Goal: Find specific page/section: Find specific page/section

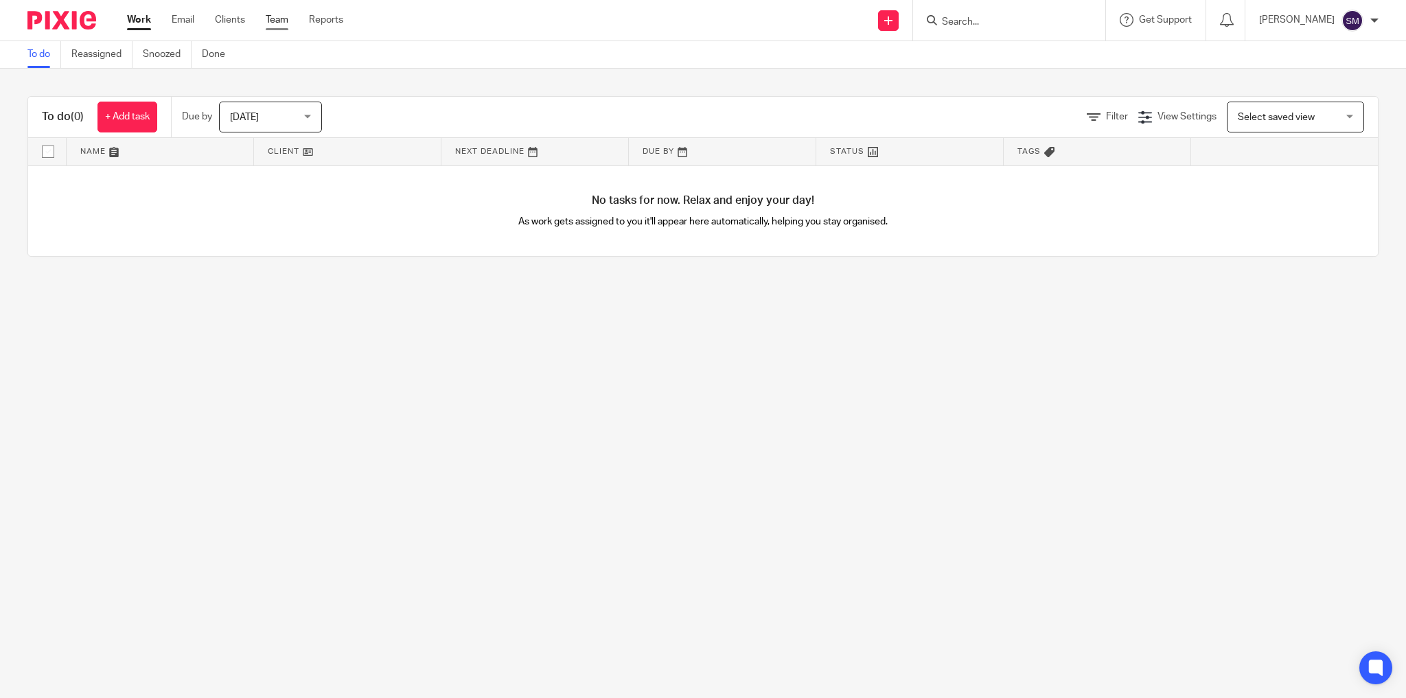
click at [275, 19] on link "Team" at bounding box center [277, 20] width 23 height 14
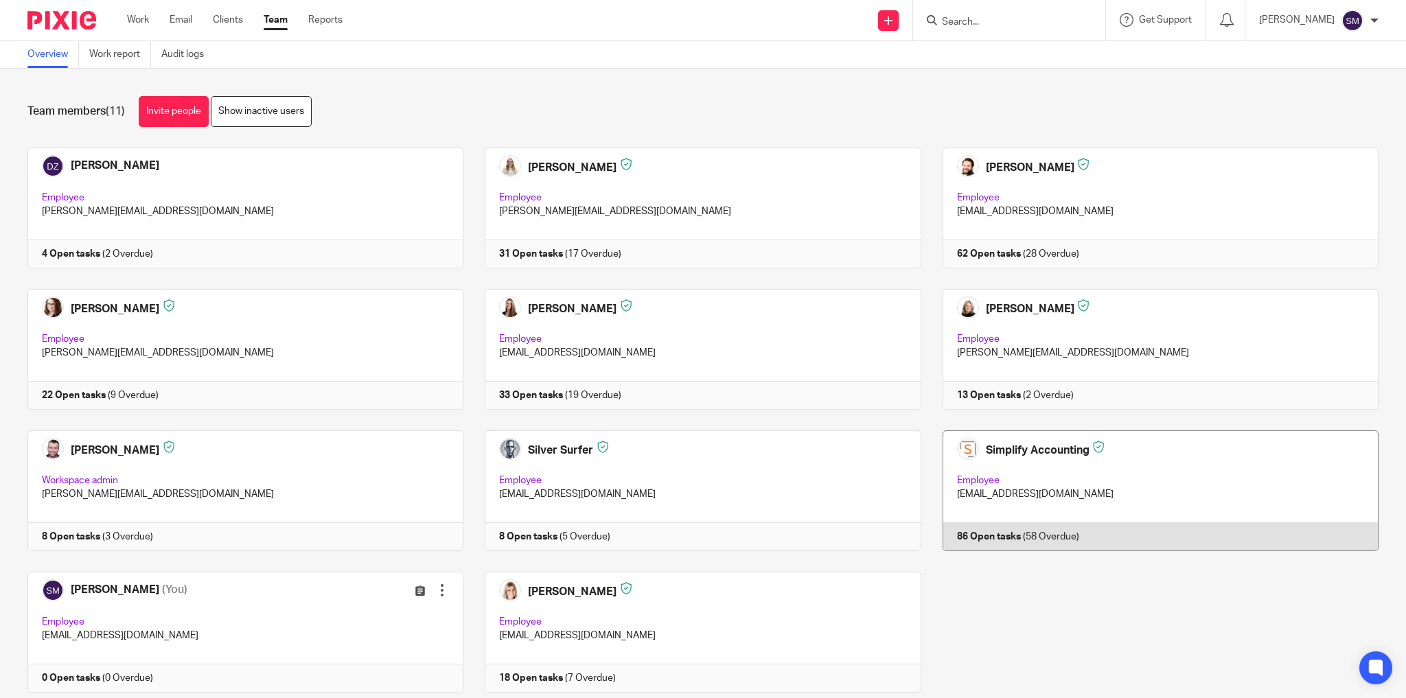
click at [1043, 469] on link at bounding box center [1149, 490] width 457 height 121
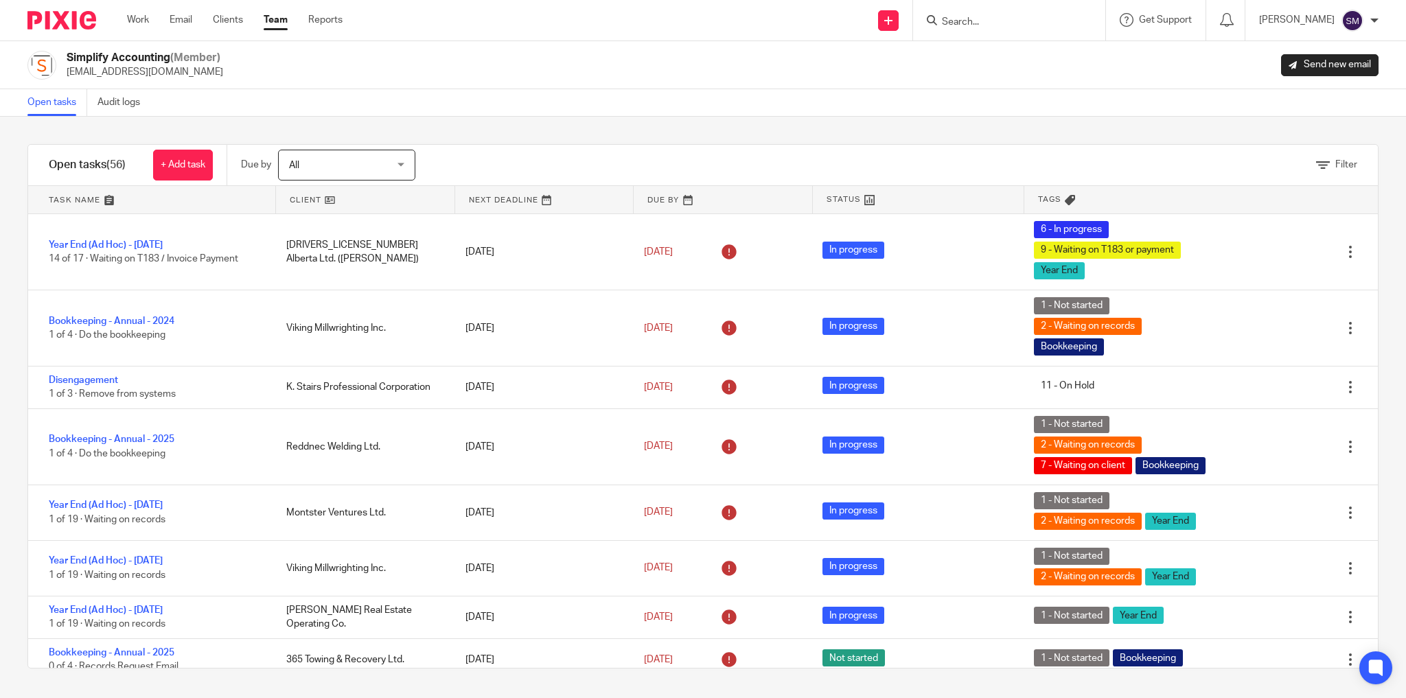
click at [1020, 26] on input "Search" at bounding box center [1002, 22] width 124 height 12
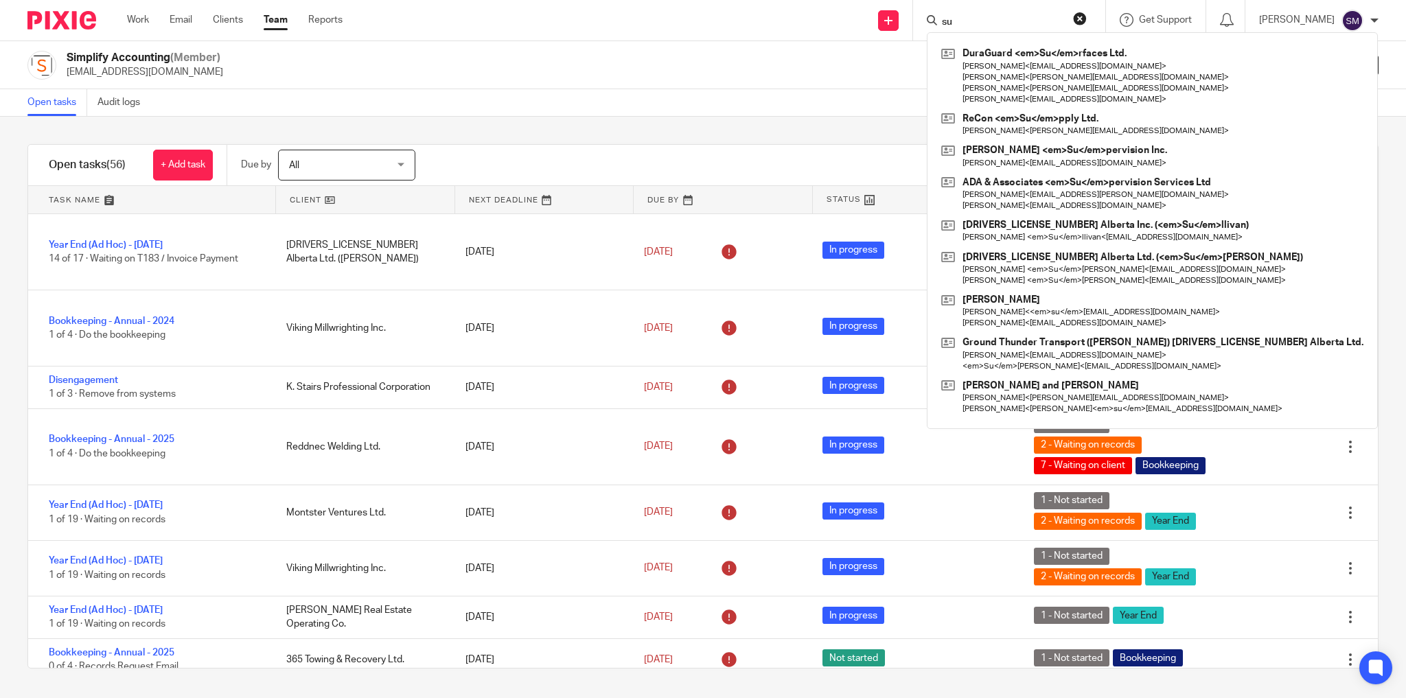
type input "s"
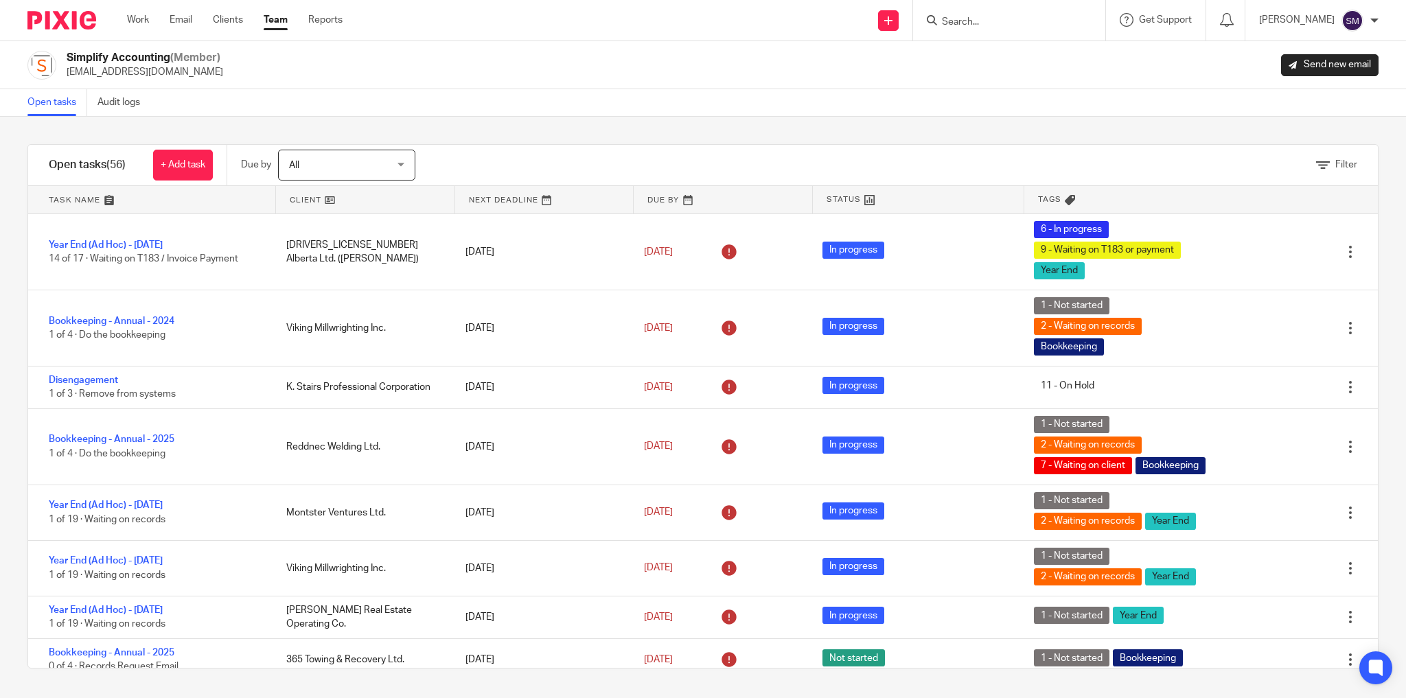
click at [1001, 33] on div at bounding box center [1009, 20] width 192 height 40
click at [1002, 30] on div at bounding box center [1009, 20] width 192 height 40
click at [1000, 21] on input "Search" at bounding box center [1002, 22] width 124 height 12
type input "2"
